Goal: Task Accomplishment & Management: Use online tool/utility

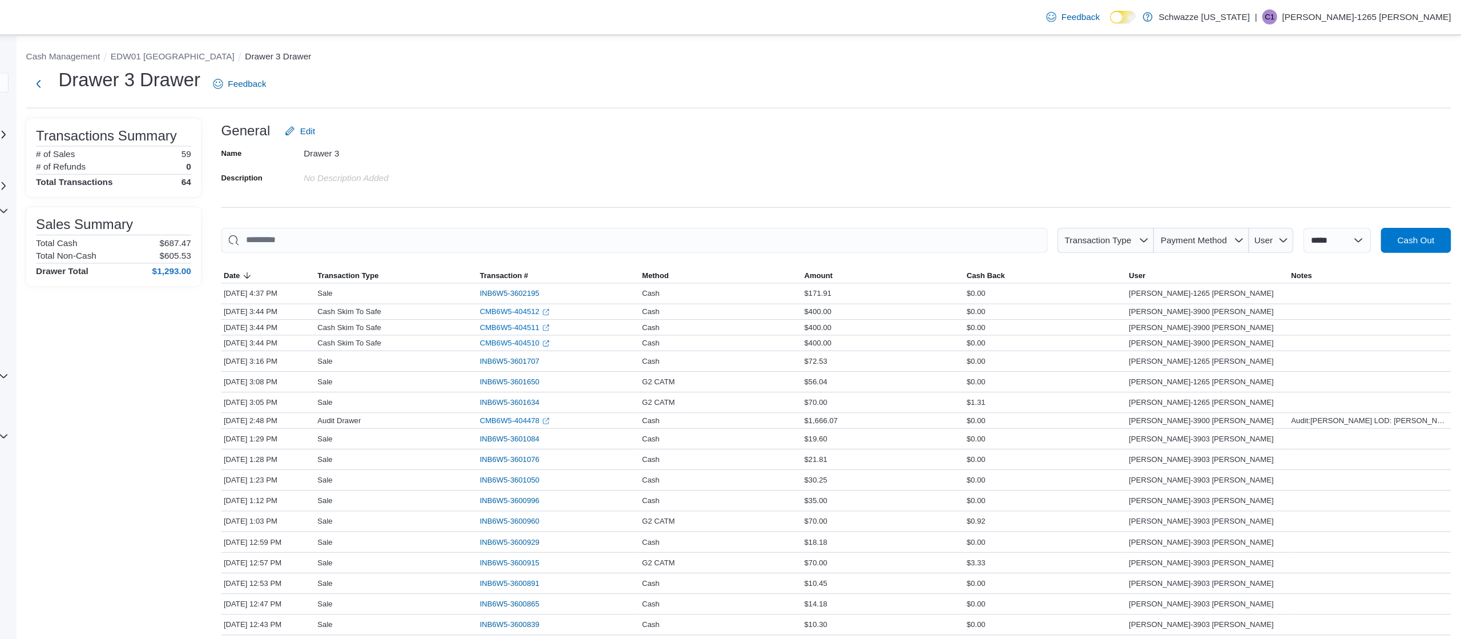
drag, startPoint x: 1444, startPoint y: 177, endPoint x: 1460, endPoint y: 336, distance: 158.9
click at [1460, 336] on html "**********" at bounding box center [730, 319] width 1461 height 639
click at [277, 51] on button "EDW01 [GEOGRAPHIC_DATA]" at bounding box center [285, 51] width 113 height 9
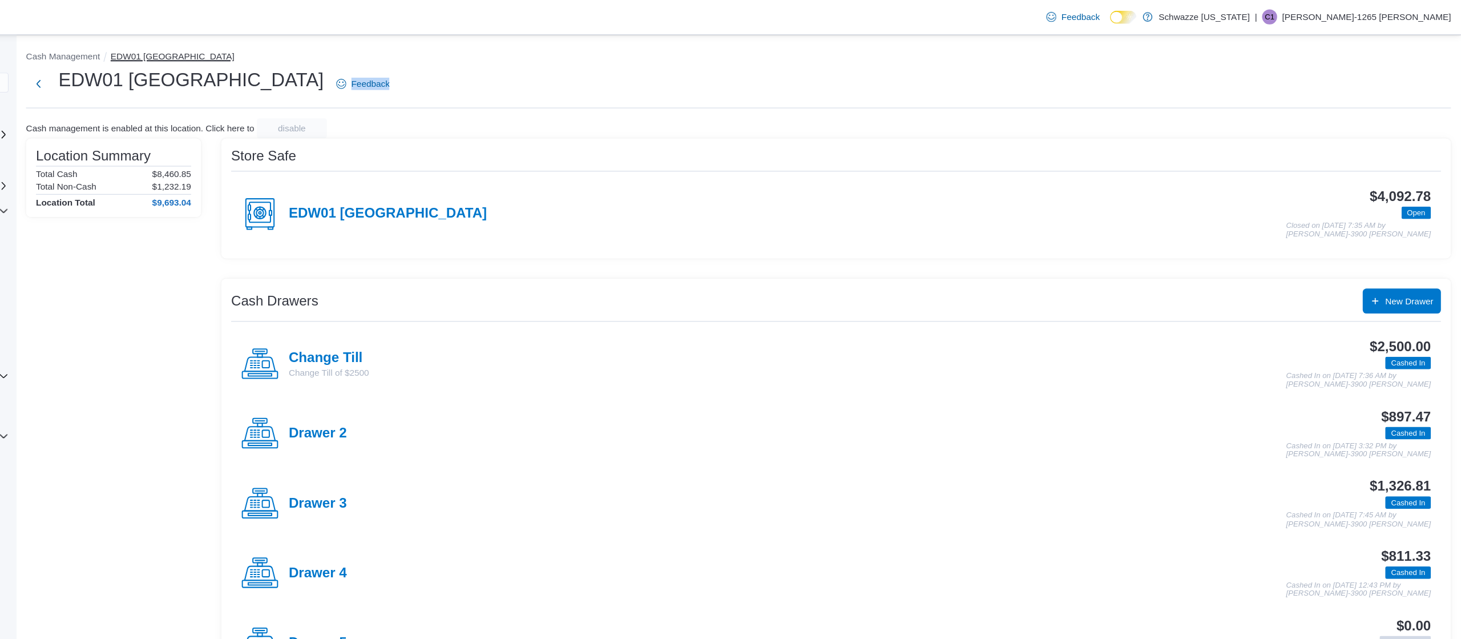
drag, startPoint x: 277, startPoint y: 51, endPoint x: 442, endPoint y: 68, distance: 165.8
click at [442, 68] on div "Cash Management [GEOGRAPHIC_DATA] Feedback Cash management is enabled at this l…" at bounding box center [802, 366] width 1318 height 668
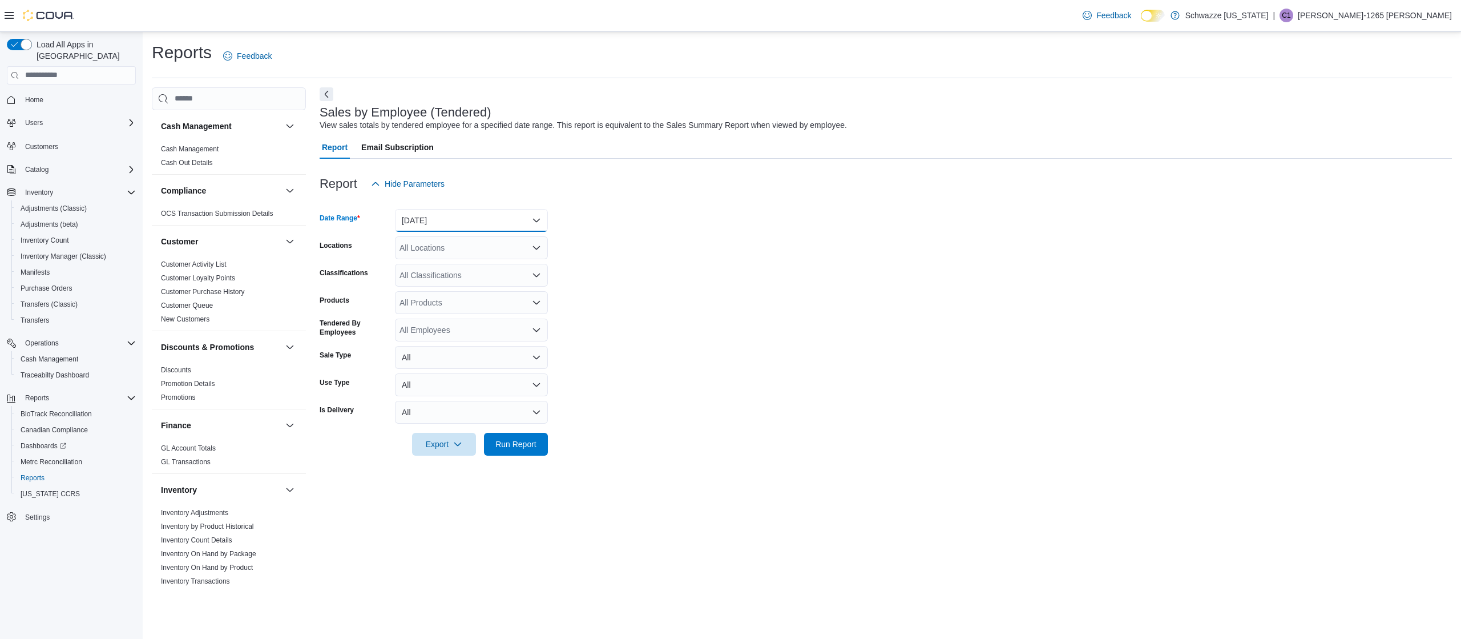
click at [489, 212] on button "[DATE]" at bounding box center [471, 220] width 153 height 23
click at [433, 237] on span "Today" at bounding box center [478, 243] width 130 height 14
click at [434, 244] on div "All Locations" at bounding box center [471, 247] width 153 height 23
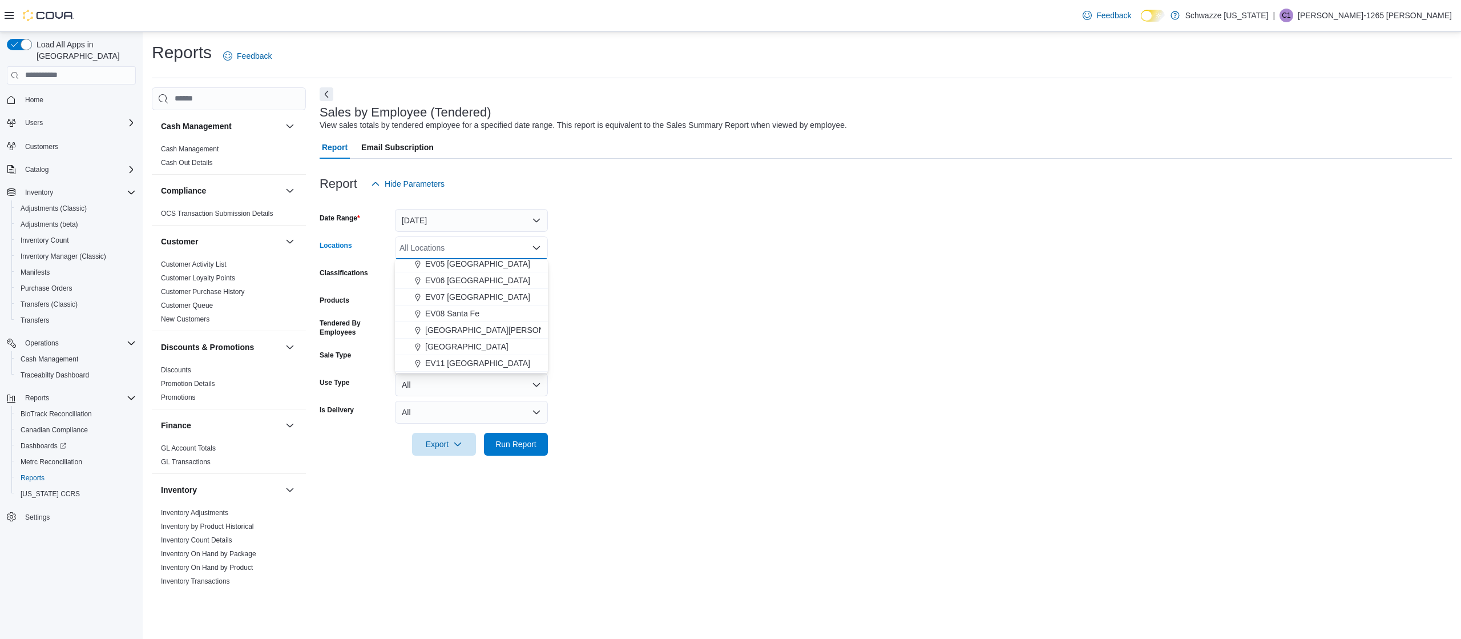
scroll to position [285, 0]
click at [479, 265] on span "EDW01 [GEOGRAPHIC_DATA]" at bounding box center [481, 262] width 113 height 11
click at [509, 445] on span "Run Report" at bounding box center [515, 443] width 41 height 11
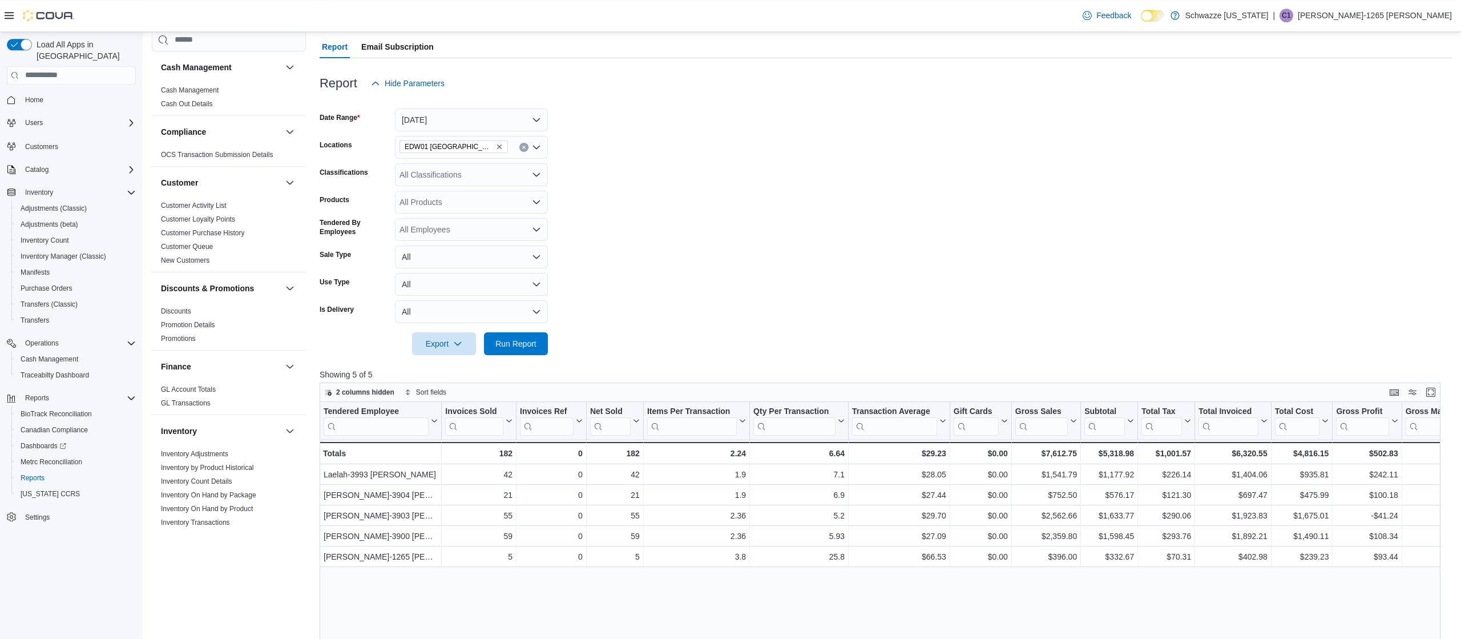
scroll to position [128, 0]
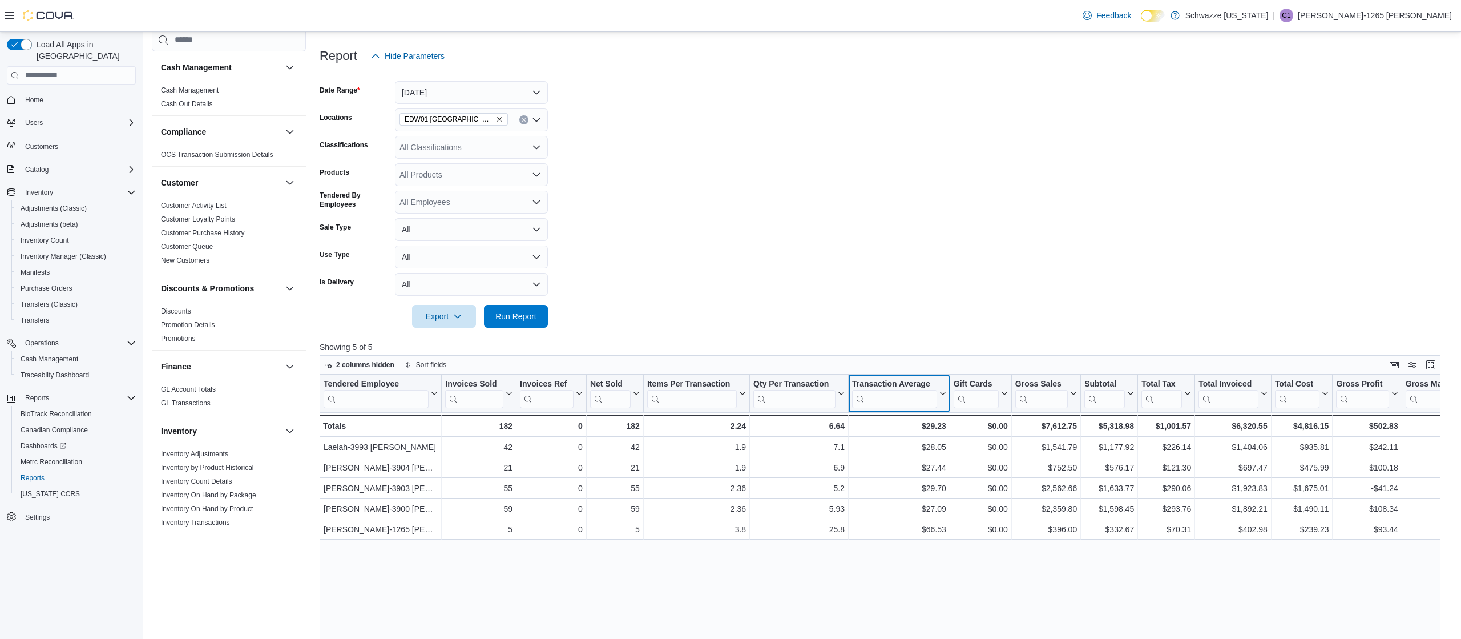
click at [881, 385] on div "Transaction Average" at bounding box center [894, 384] width 85 height 11
click at [890, 448] on span "Sort High-Low" at bounding box center [906, 451] width 43 height 9
